Goal: Find specific page/section: Find specific page/section

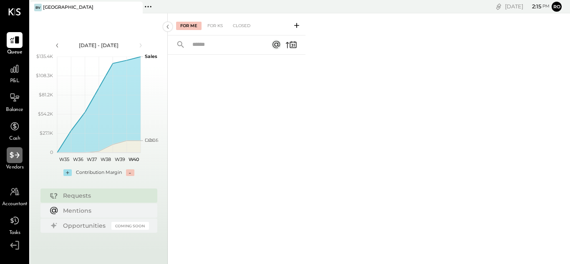
click at [14, 161] on icon at bounding box center [14, 155] width 11 height 11
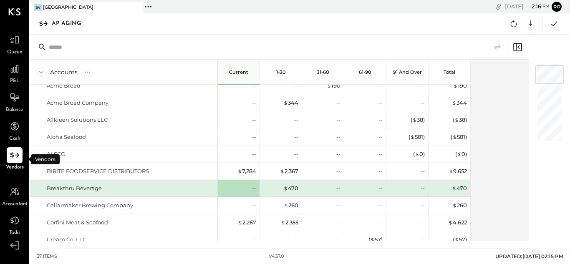
scroll to position [25, 0]
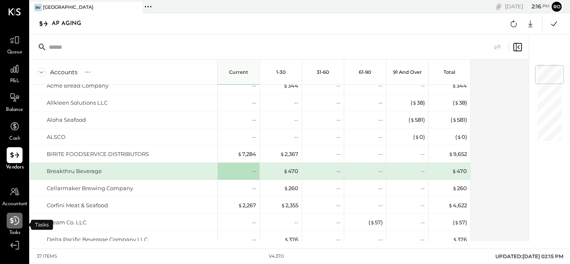
click at [18, 226] on icon at bounding box center [14, 220] width 11 height 11
